Goal: Entertainment & Leisure: Consume media (video, audio)

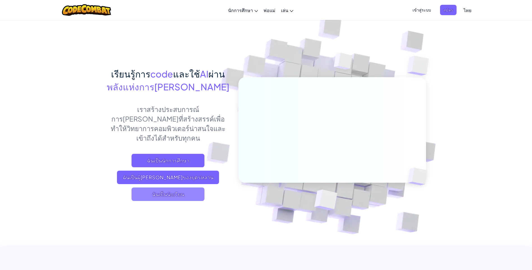
click at [148, 187] on span "ฉันเป็นนักเรียน" at bounding box center [168, 193] width 73 height 13
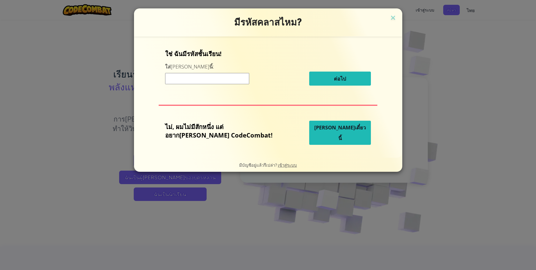
click at [317, 136] on span "[PERSON_NAME]เดี๋ยวนี้" at bounding box center [341, 132] width 52 height 17
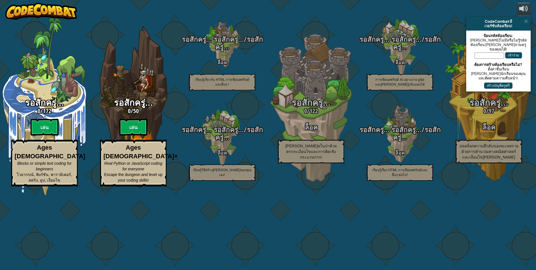
select select "th"
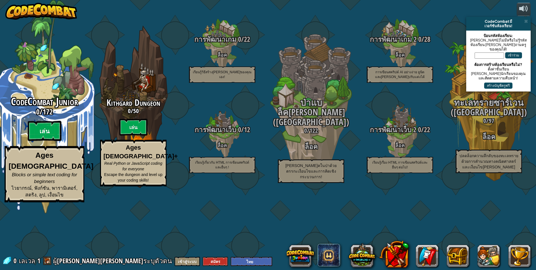
click at [54, 141] on btn "เล่น" at bounding box center [45, 131] width 34 height 20
select select "th"
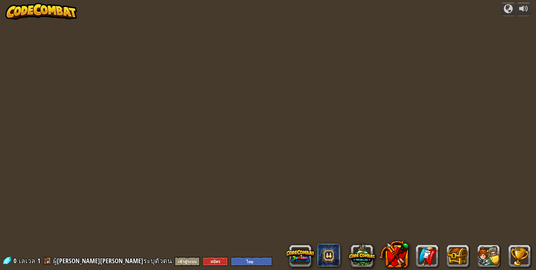
select select "th"
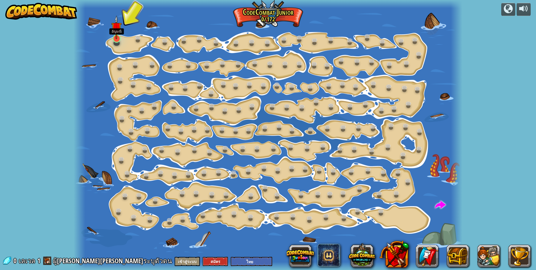
click at [113, 36] on img at bounding box center [116, 27] width 10 height 24
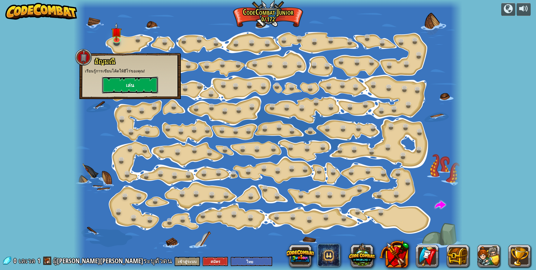
click at [130, 83] on button "เล่น" at bounding box center [130, 85] width 56 height 17
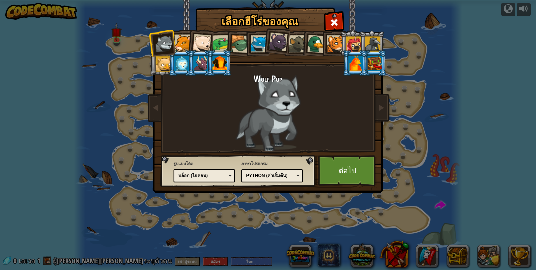
click at [216, 45] on div at bounding box center [221, 43] width 17 height 17
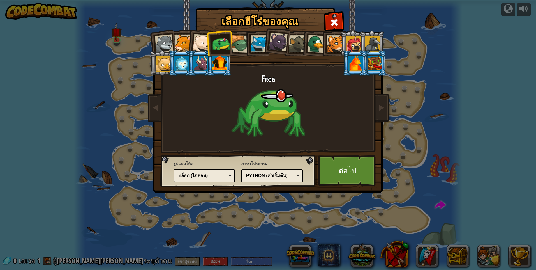
click at [361, 168] on link "ต่อไป" at bounding box center [347, 170] width 59 height 31
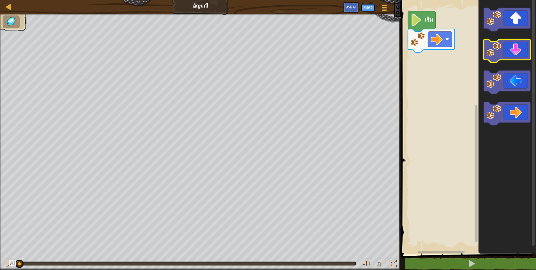
click at [513, 46] on icon "พื้นที่ทำงาน Blockly" at bounding box center [507, 50] width 47 height 23
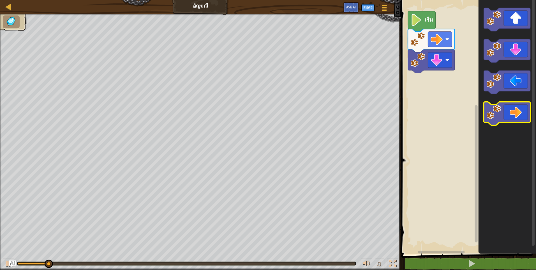
click at [515, 112] on icon "พื้นที่ทำงาน Blockly" at bounding box center [507, 113] width 47 height 23
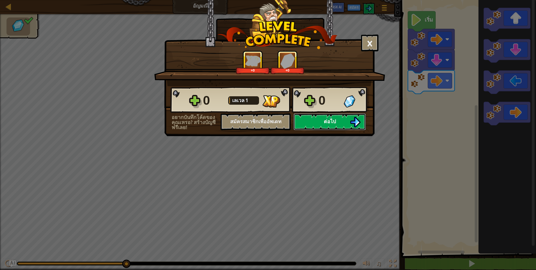
click at [322, 121] on button "ต่อไป" at bounding box center [330, 121] width 72 height 17
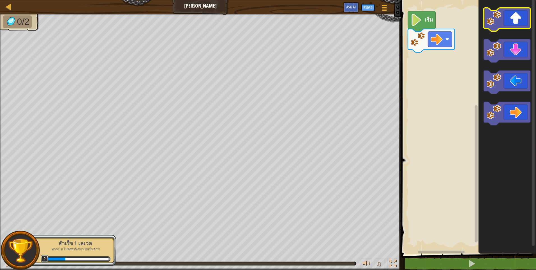
click at [525, 24] on icon "พื้นที่ทำงาน Blockly" at bounding box center [507, 19] width 47 height 23
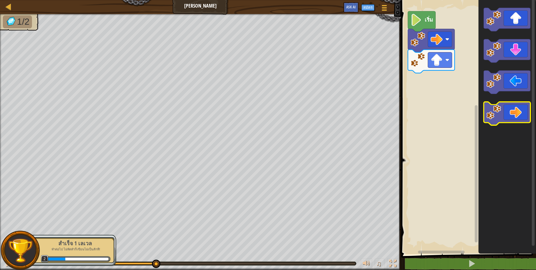
click at [512, 118] on icon "พื้นที่ทำงาน Blockly" at bounding box center [507, 113] width 47 height 23
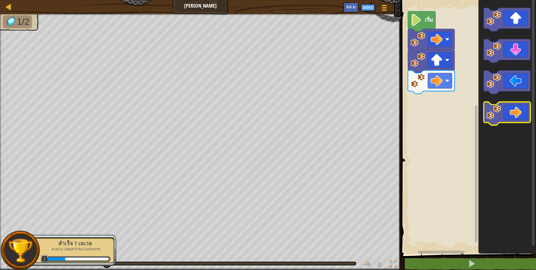
click at [513, 118] on icon "พื้นที่ทำงาน Blockly" at bounding box center [507, 113] width 47 height 23
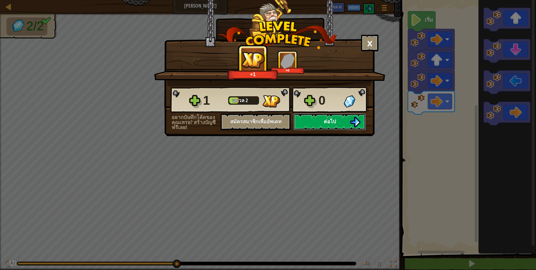
click at [336, 118] on span "ต่อไป" at bounding box center [330, 121] width 12 height 7
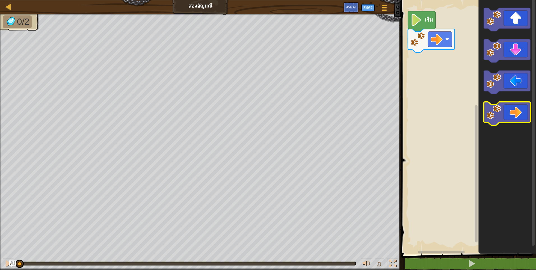
click at [502, 109] on icon "พื้นที่ทำงาน Blockly" at bounding box center [507, 113] width 47 height 23
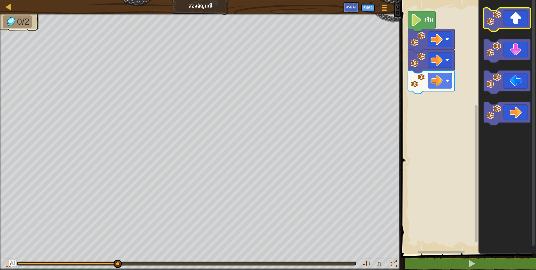
click at [503, 20] on icon "พื้นที่ทำงาน Blockly" at bounding box center [507, 19] width 47 height 23
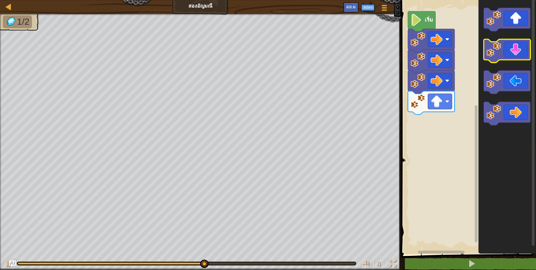
click at [506, 55] on icon "พื้นที่ทำงาน Blockly" at bounding box center [507, 50] width 47 height 23
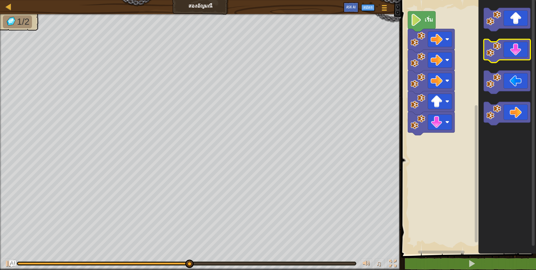
click at [506, 55] on icon "พื้นที่ทำงาน Blockly" at bounding box center [507, 50] width 47 height 23
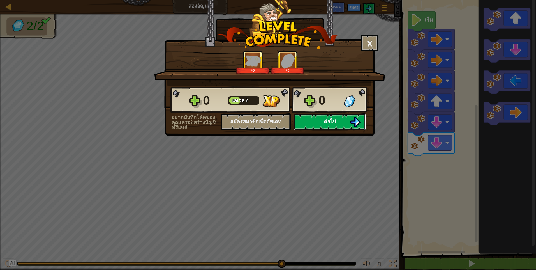
click at [315, 122] on button "ต่อไป" at bounding box center [330, 121] width 72 height 17
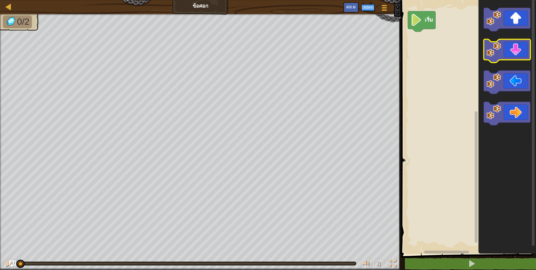
click at [522, 48] on icon "พื้นที่ทำงาน Blockly" at bounding box center [507, 50] width 47 height 23
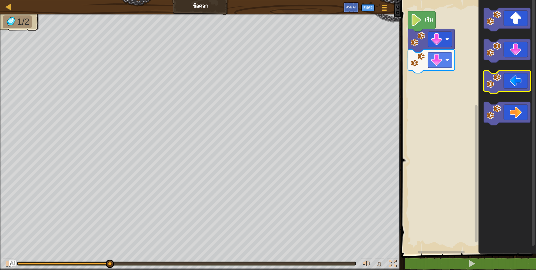
click at [494, 86] on image "พื้นที่ทำงาน Blockly" at bounding box center [494, 81] width 15 height 15
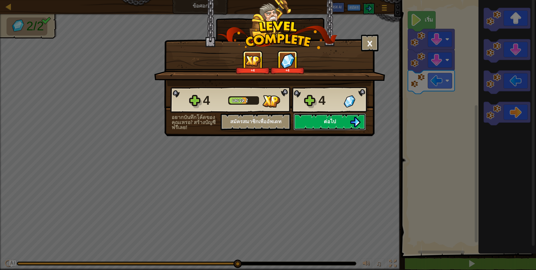
click at [334, 124] on button "ต่อไป" at bounding box center [330, 121] width 72 height 17
